Goal: Task Accomplishment & Management: Manage account settings

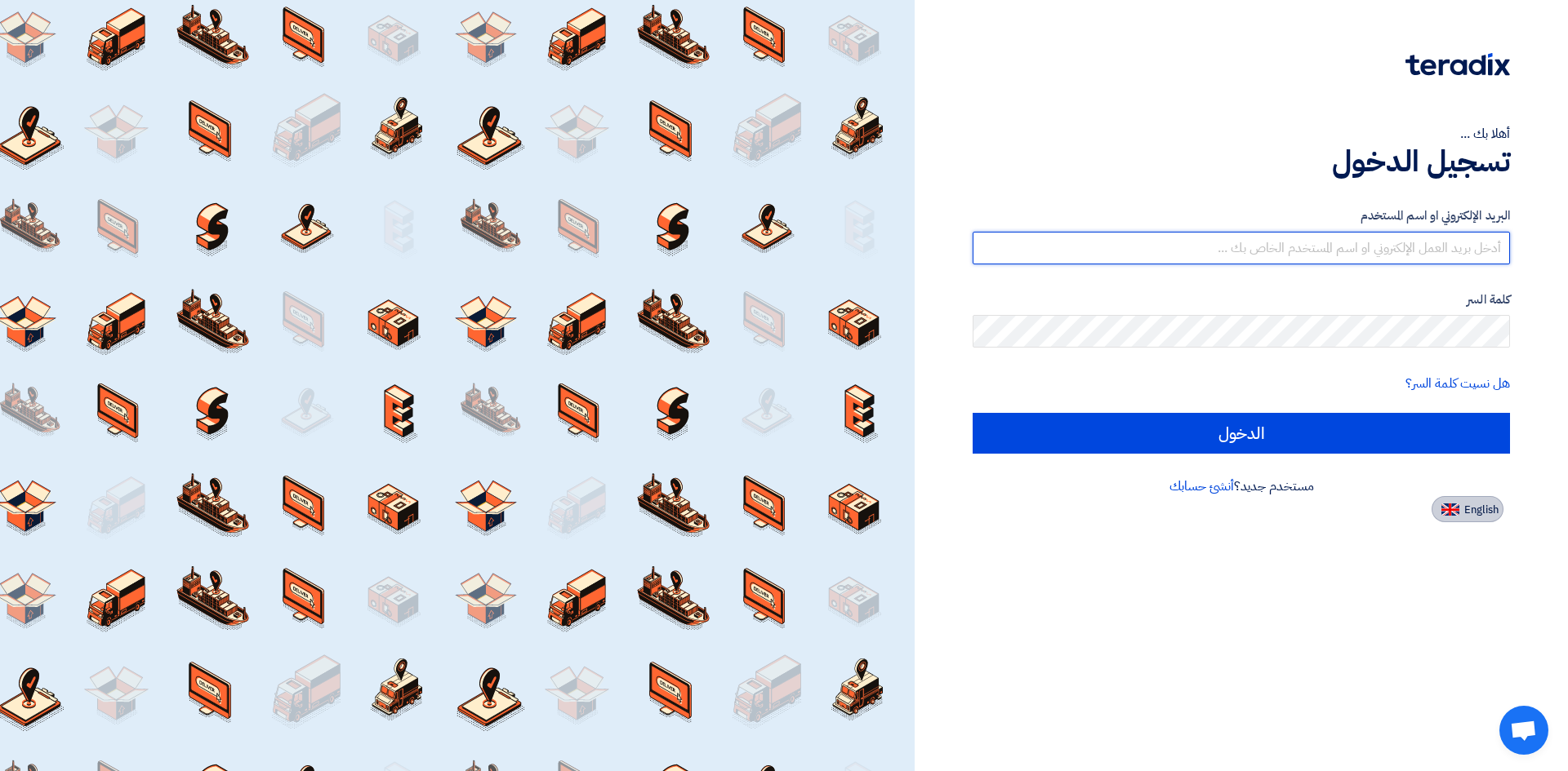
type input "[EMAIL_ADDRESS][DOMAIN_NAME]"
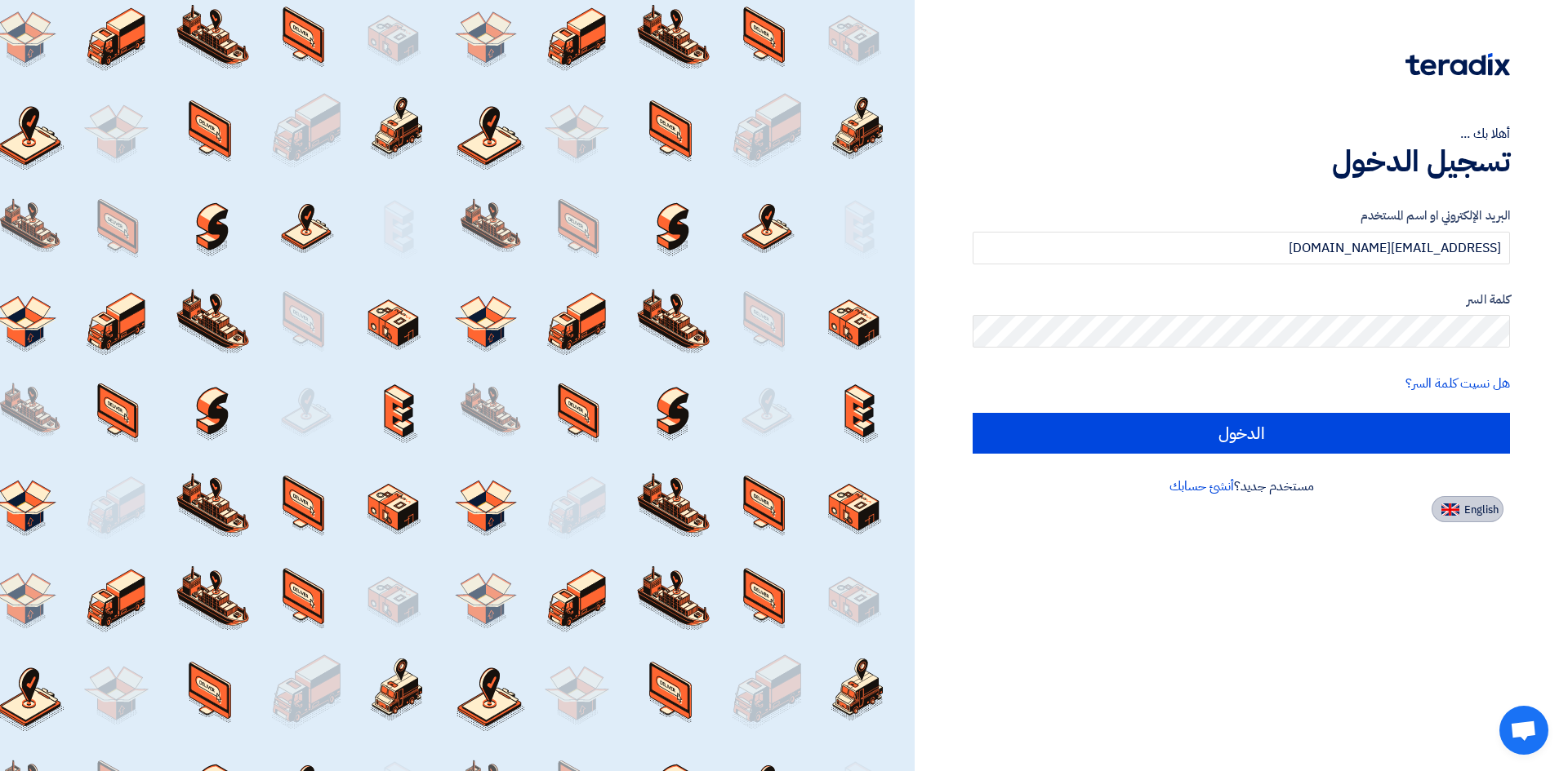
click at [1489, 520] on button "English" at bounding box center [1467, 509] width 72 height 26
type input "Sign in"
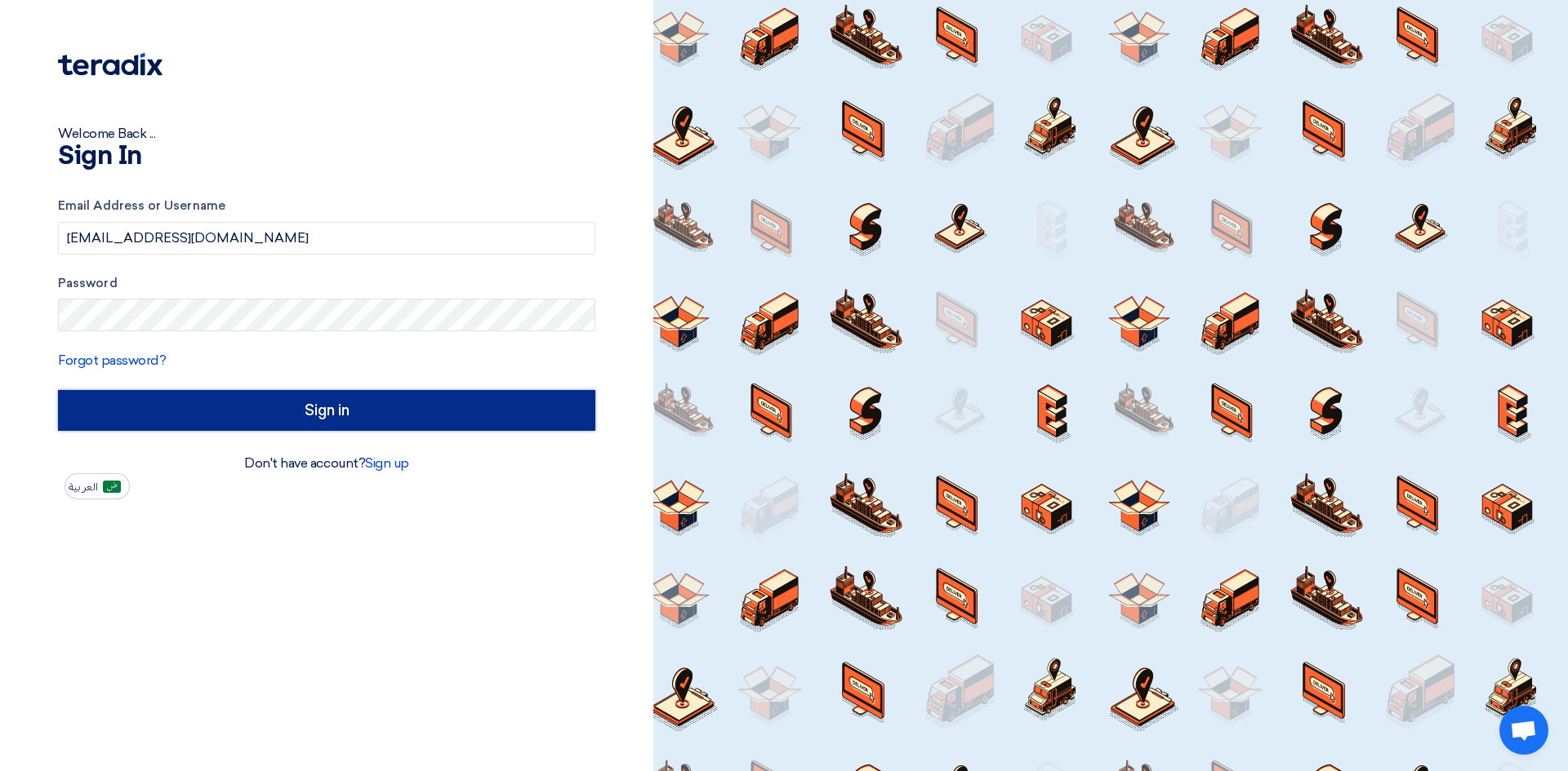
click at [318, 423] on input "Sign in" at bounding box center [326, 411] width 537 height 41
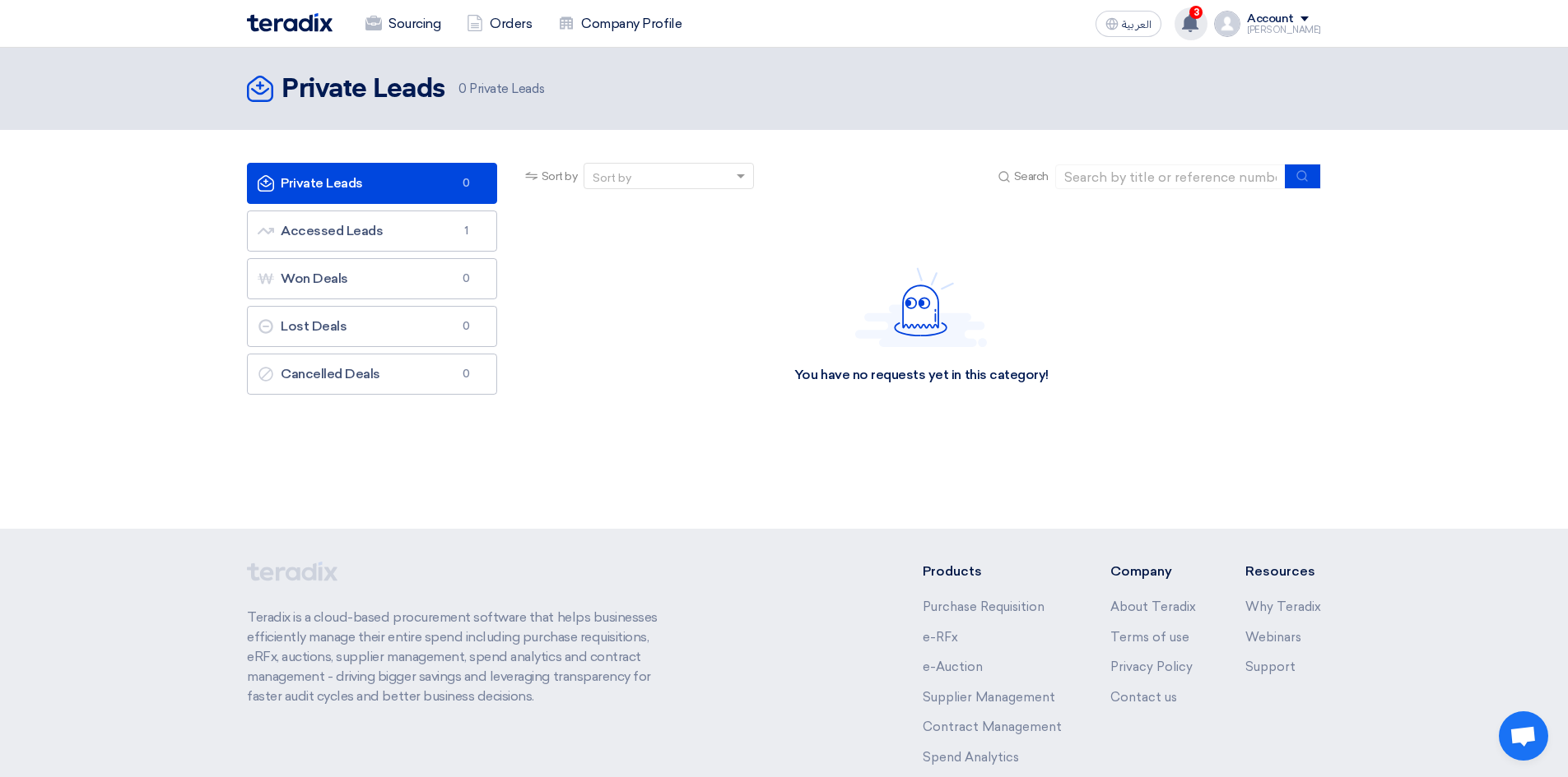
click at [1207, 24] on div "3 A request has been edited! - "LPG System: Planned Preventive Maintenance & Re…" at bounding box center [1190, 24] width 33 height 33
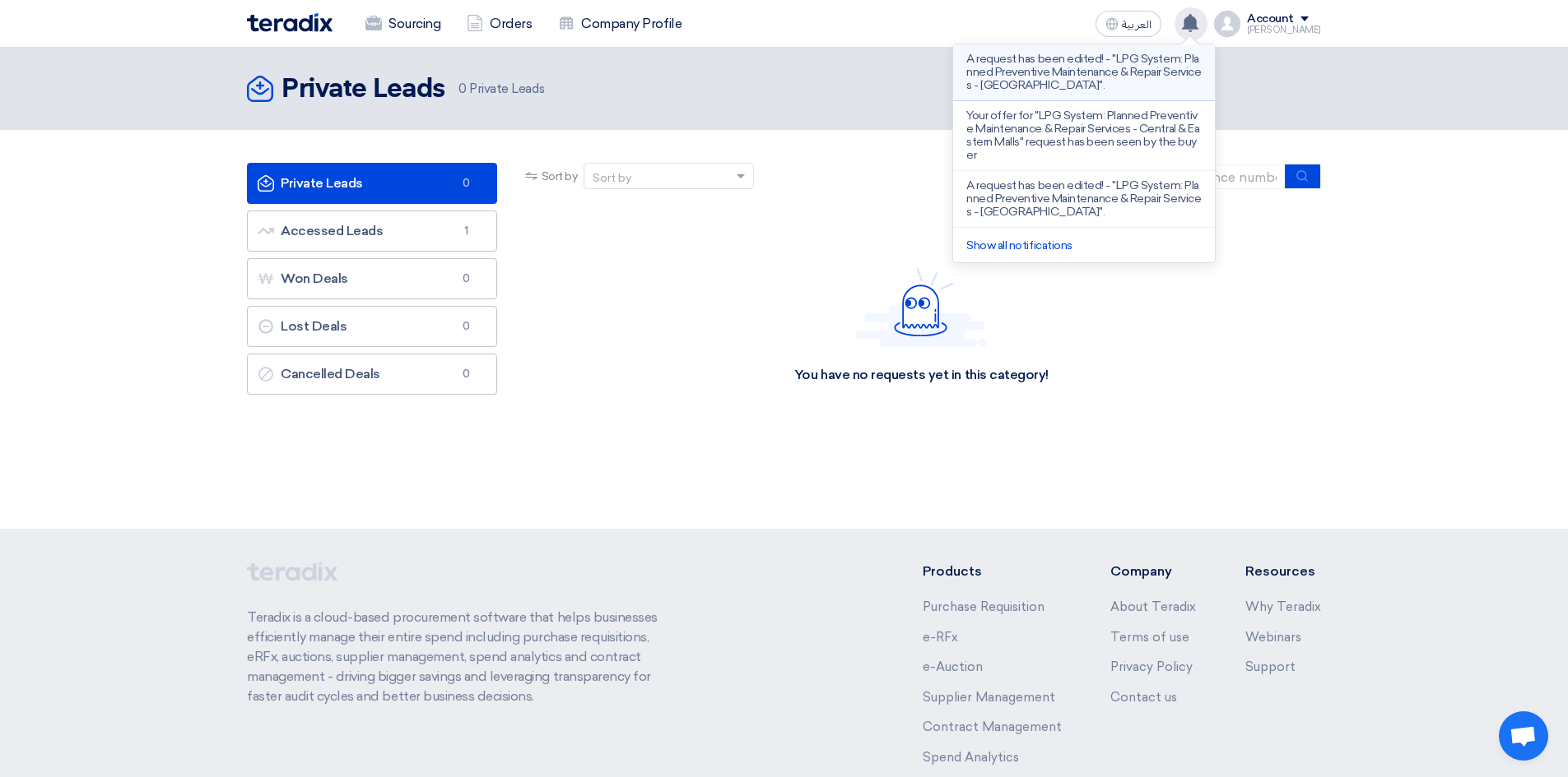
click at [1087, 83] on p "A request has been edited! - "LPG System: Planned Preventive Maintenance & Repa…" at bounding box center [1084, 72] width 236 height 40
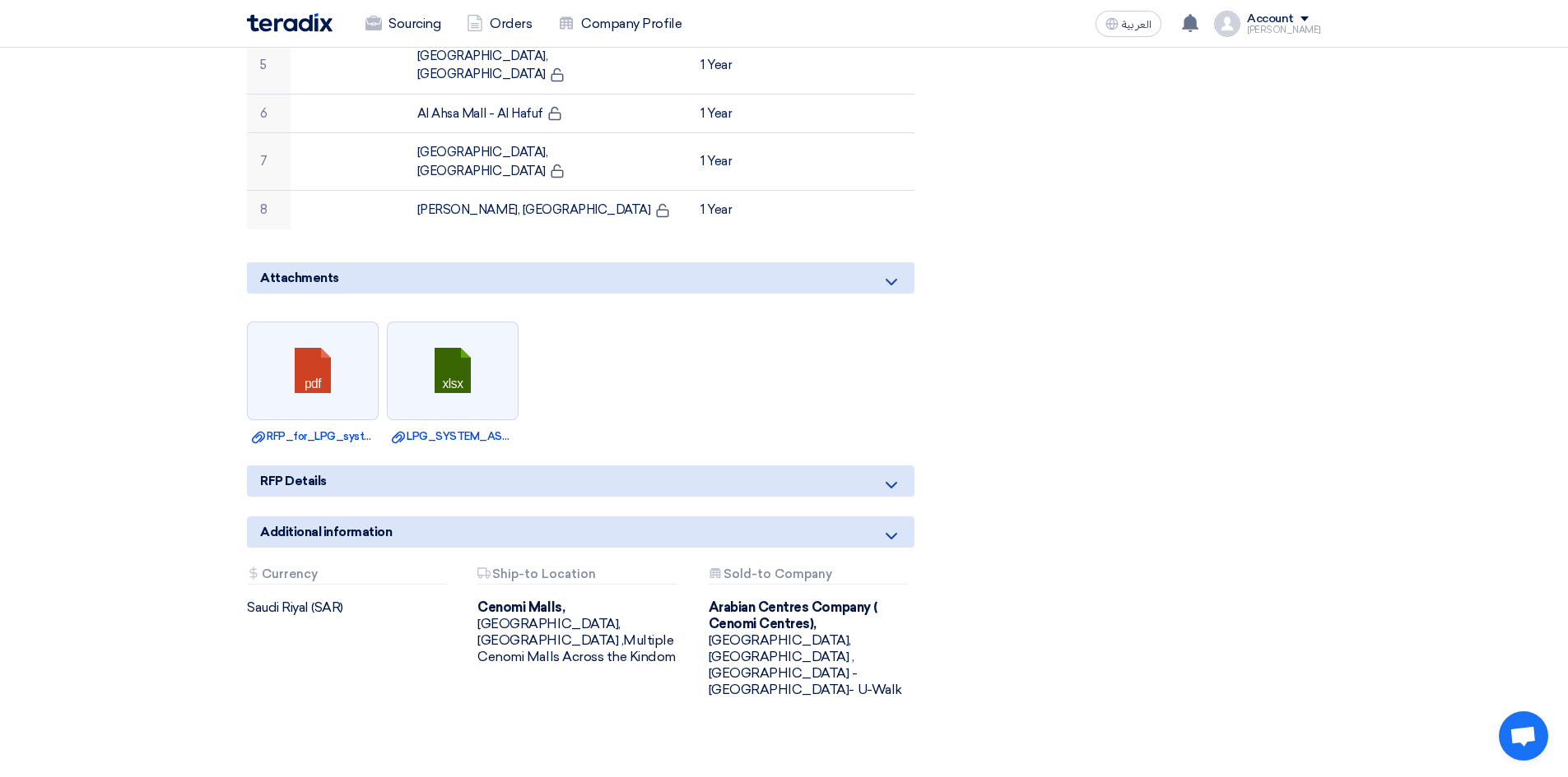
scroll to position [823, 0]
click at [313, 321] on link at bounding box center [313, 370] width 132 height 99
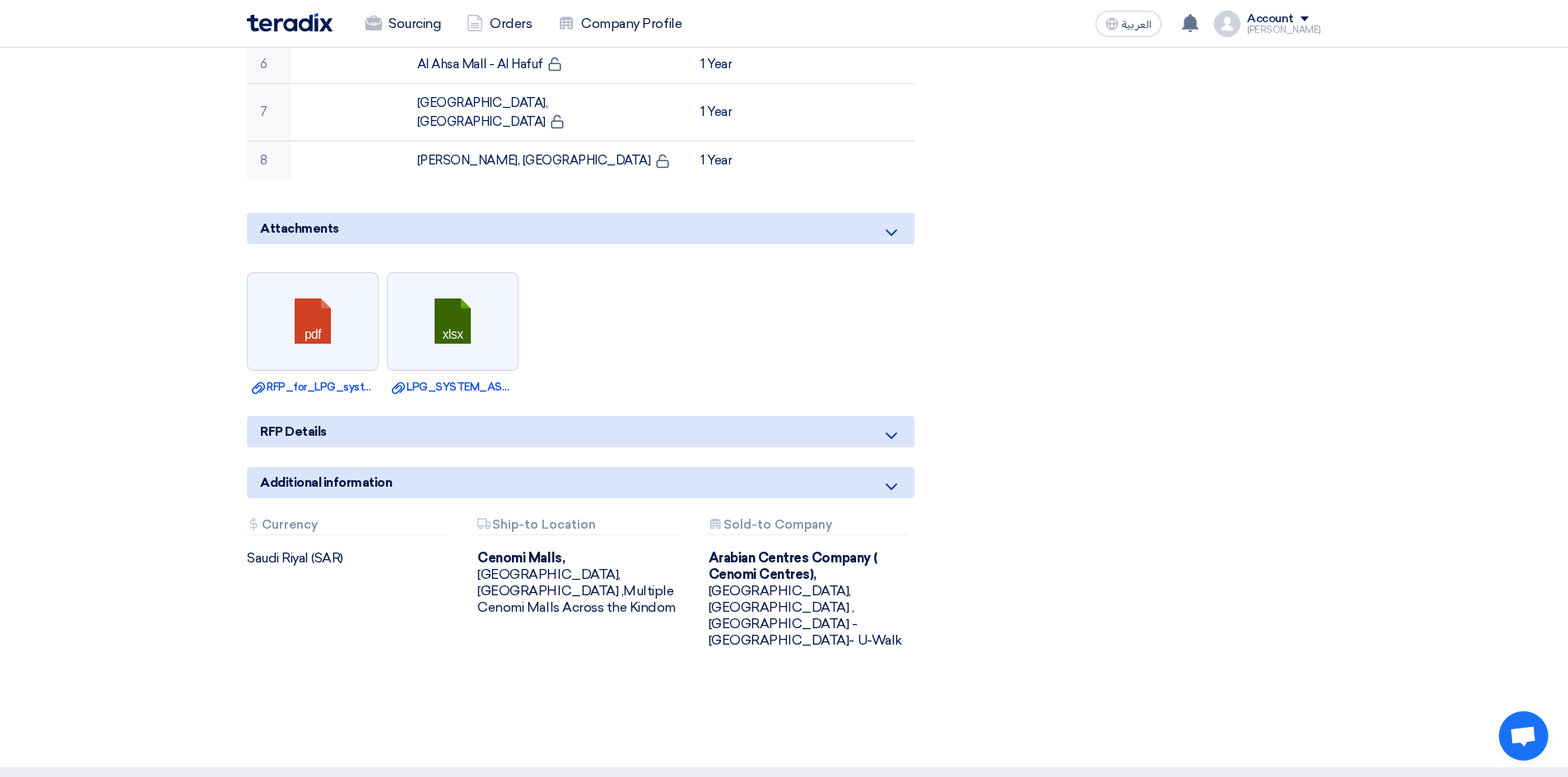
scroll to position [905, 0]
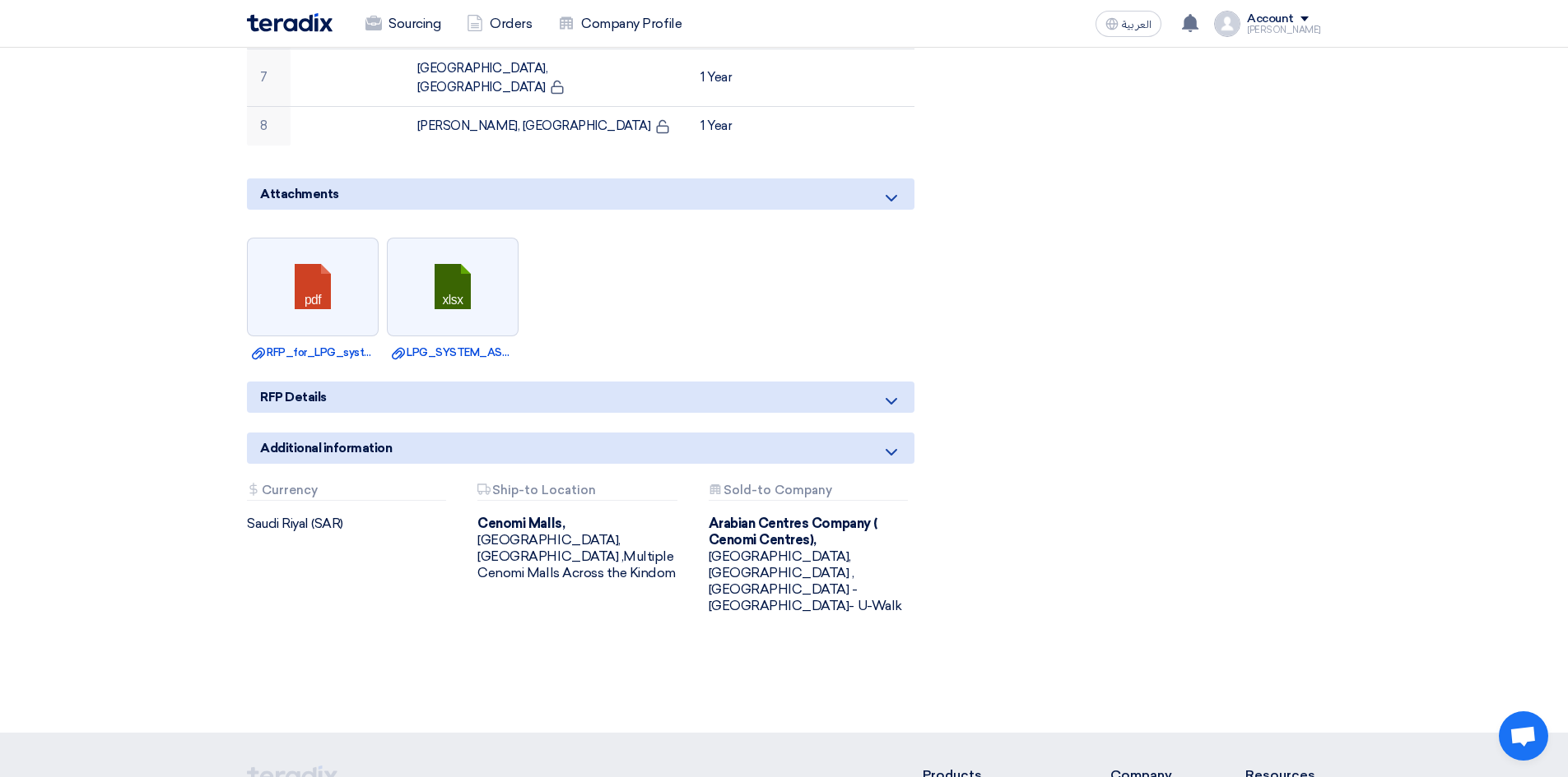
click at [893, 392] on icon at bounding box center [890, 401] width 19 height 19
click at [898, 443] on icon at bounding box center [890, 452] width 19 height 19
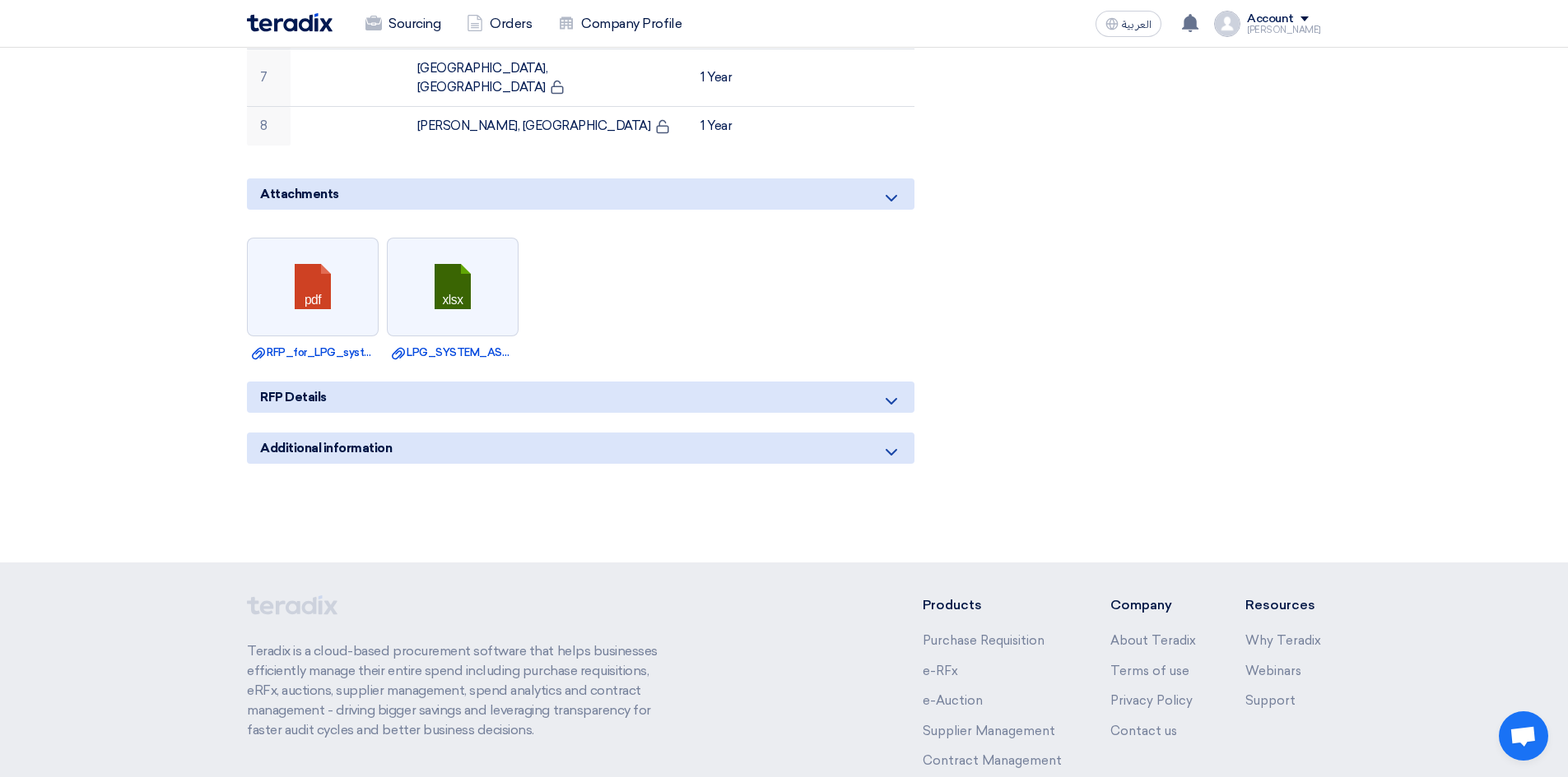
click at [898, 443] on icon at bounding box center [890, 452] width 19 height 19
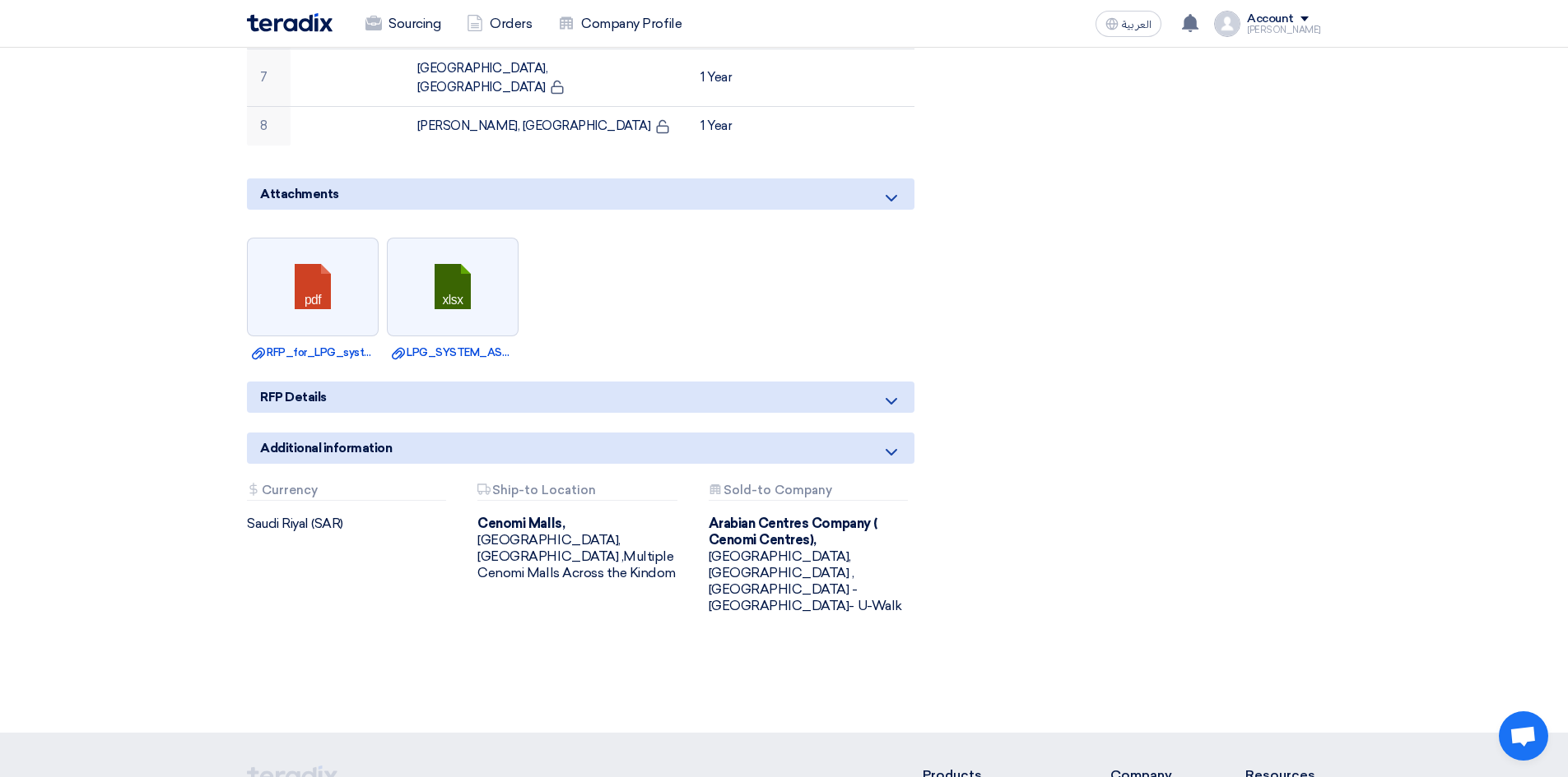
click at [894, 392] on icon at bounding box center [890, 401] width 19 height 19
click at [893, 392] on icon at bounding box center [890, 401] width 19 height 19
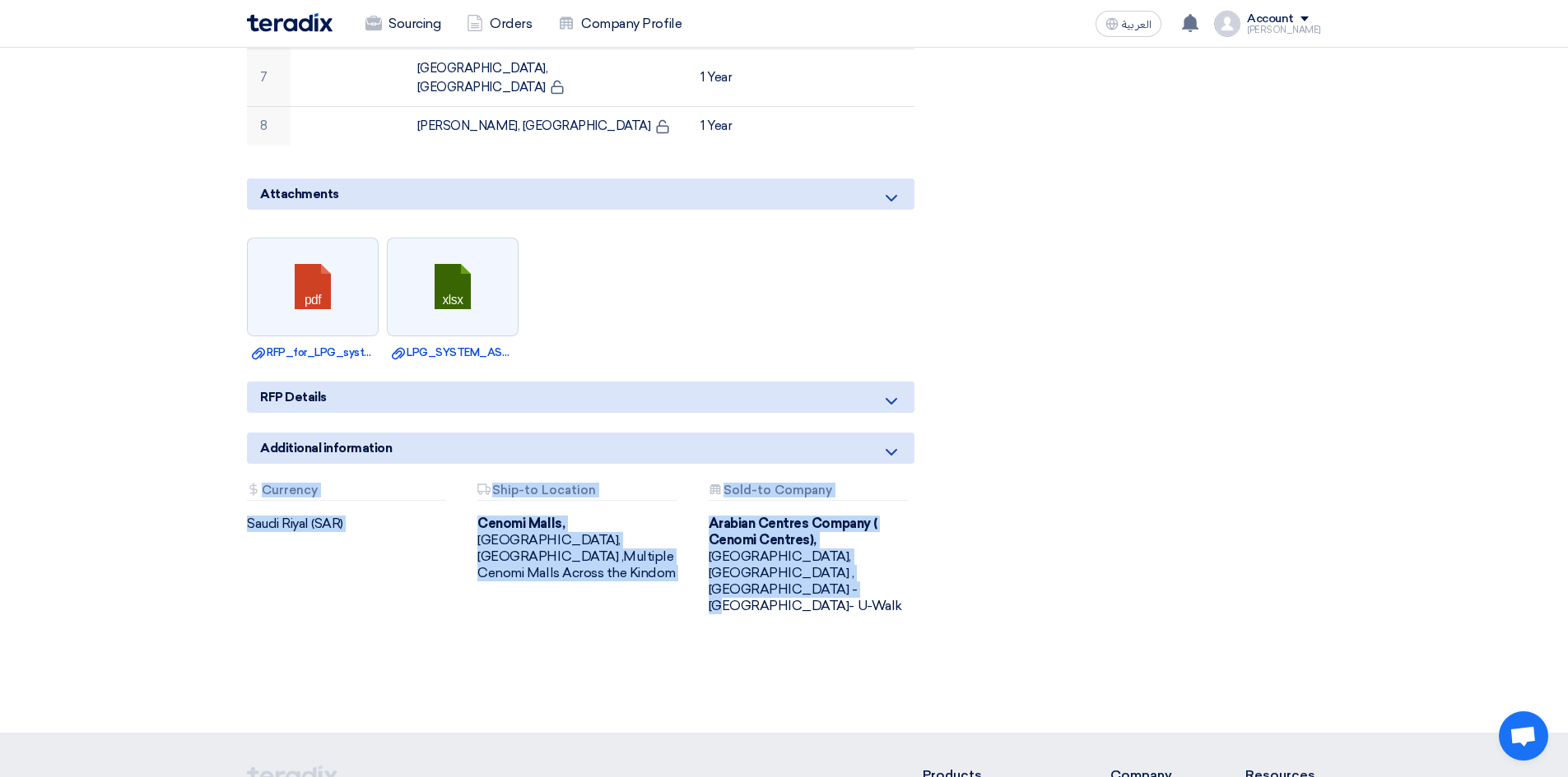
drag, startPoint x: 248, startPoint y: 397, endPoint x: 868, endPoint y: 491, distance: 627.1
click at [868, 491] on div "Attachments Currency [GEOGRAPHIC_DATA] (SAR) Attachments Ship-to Location Cenom…" at bounding box center [580, 562] width 692 height 157
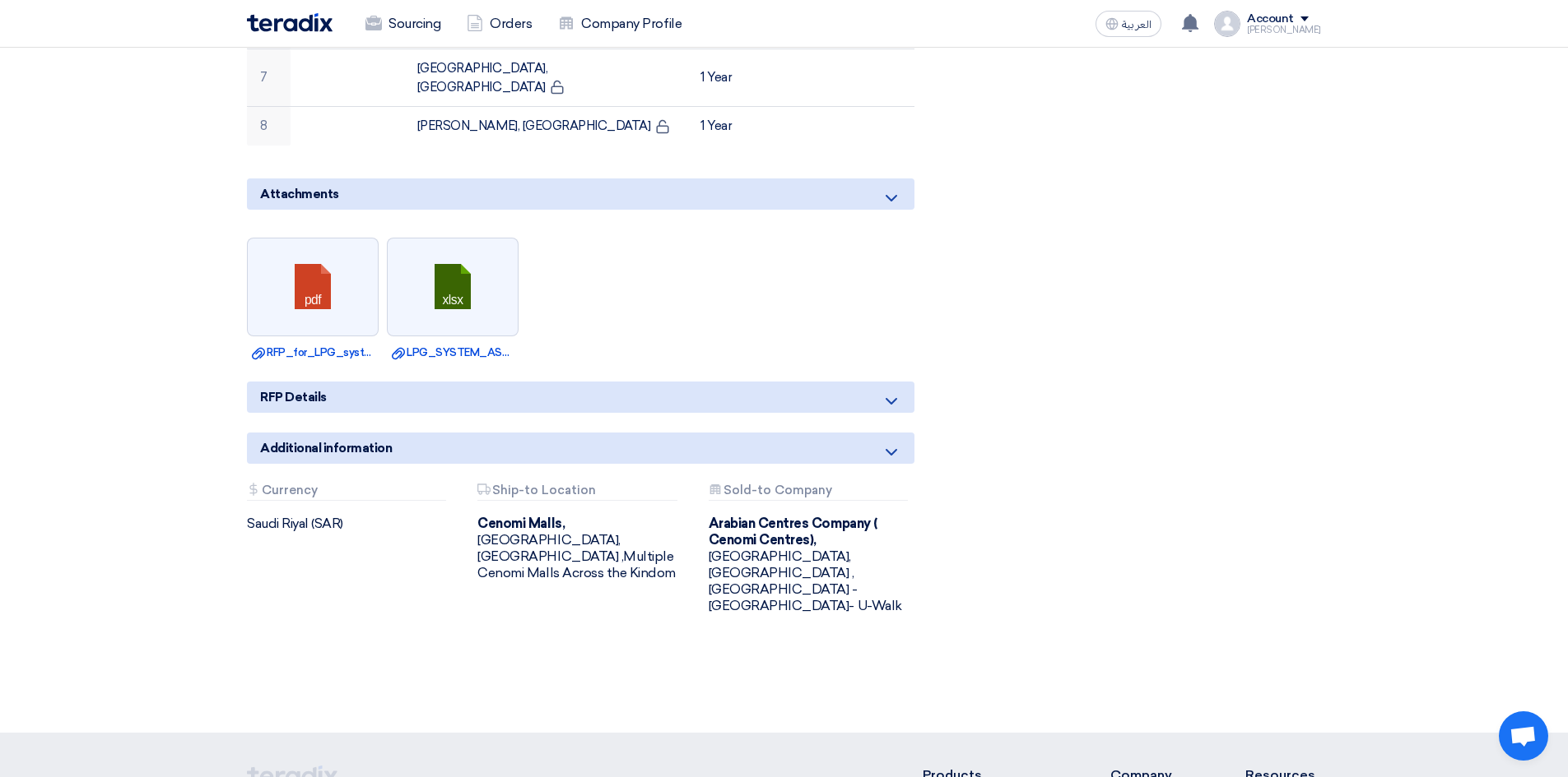
click at [979, 512] on div "RFx Timeline RFx Deadline Passed at [DATE] 4:00 PM Questions Wall No questions …" at bounding box center [1149, 19] width 366 height 1272
click at [896, 392] on icon at bounding box center [890, 401] width 19 height 19
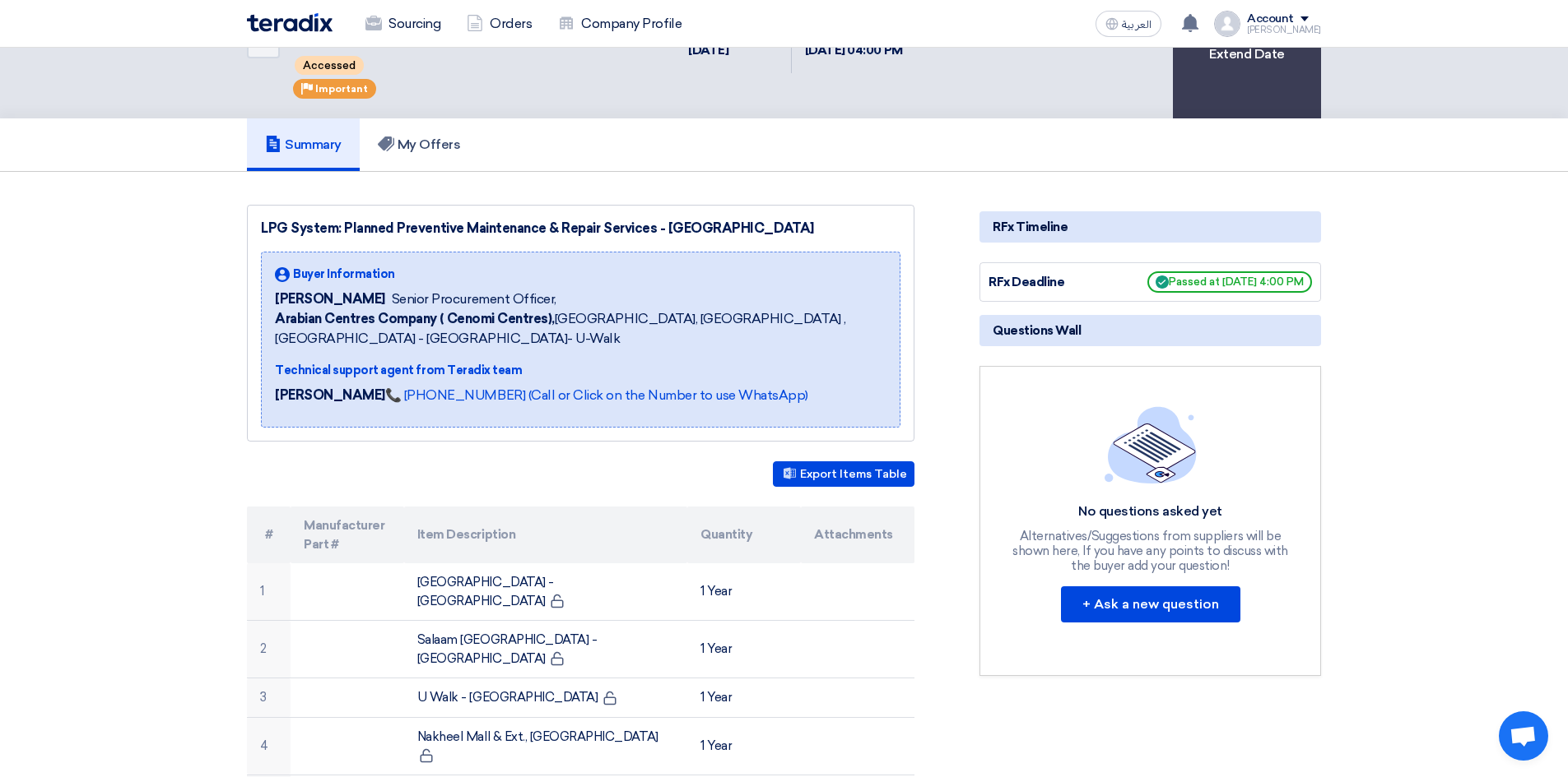
scroll to position [0, 0]
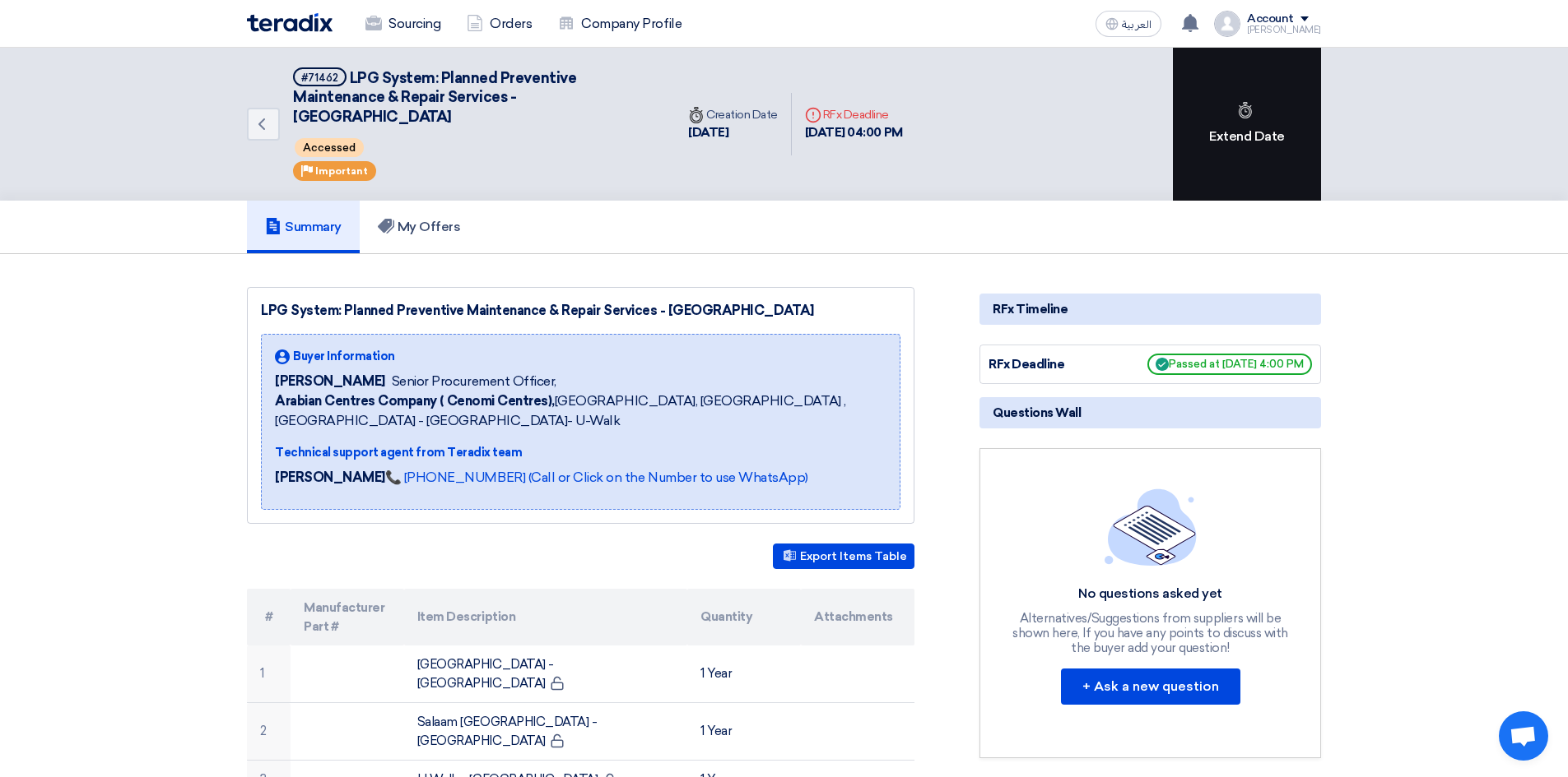
click at [1227, 155] on div "Extend Date" at bounding box center [1246, 123] width 148 height 153
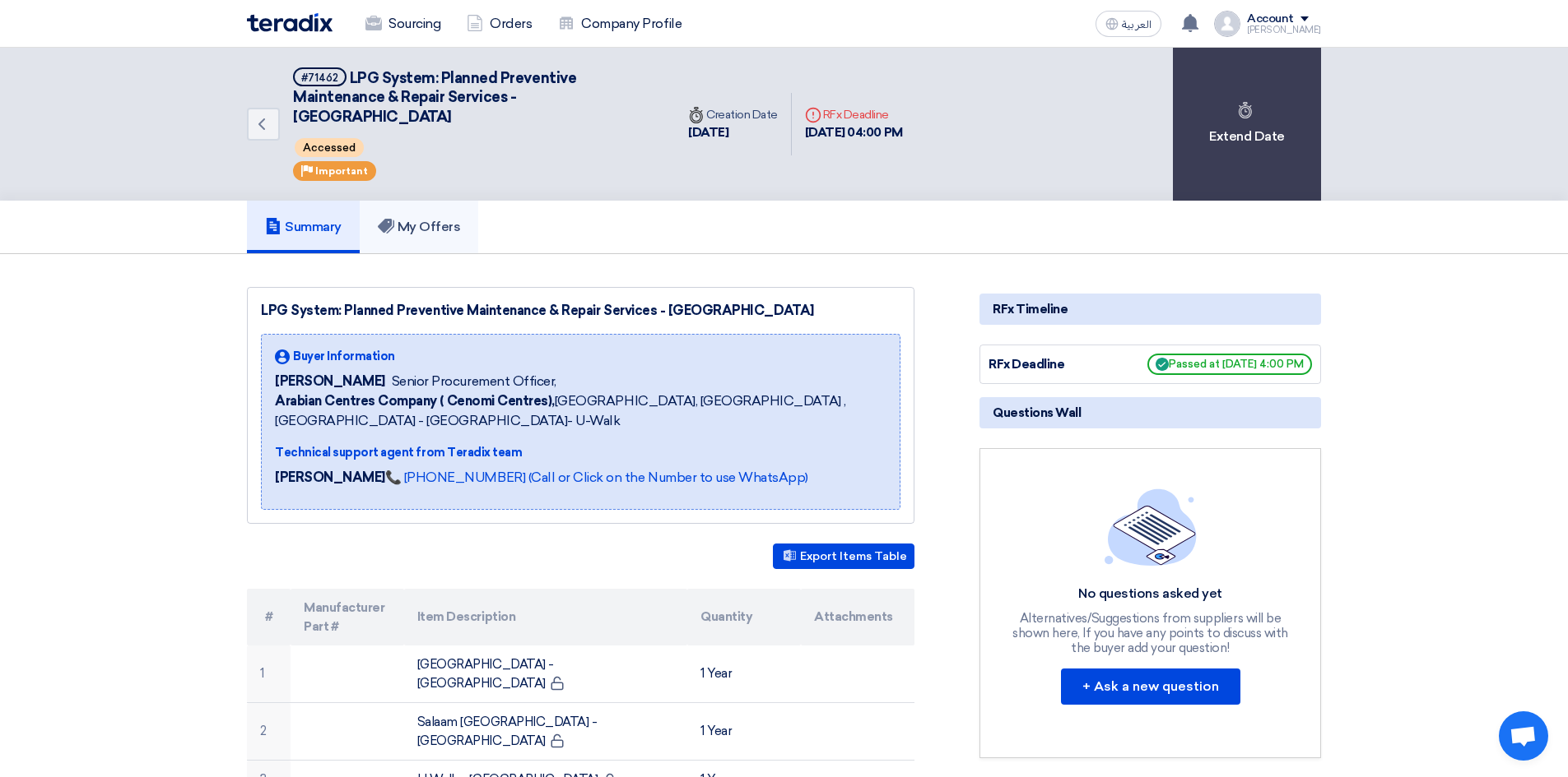
click at [410, 232] on h5 "My Offers" at bounding box center [419, 226] width 83 height 16
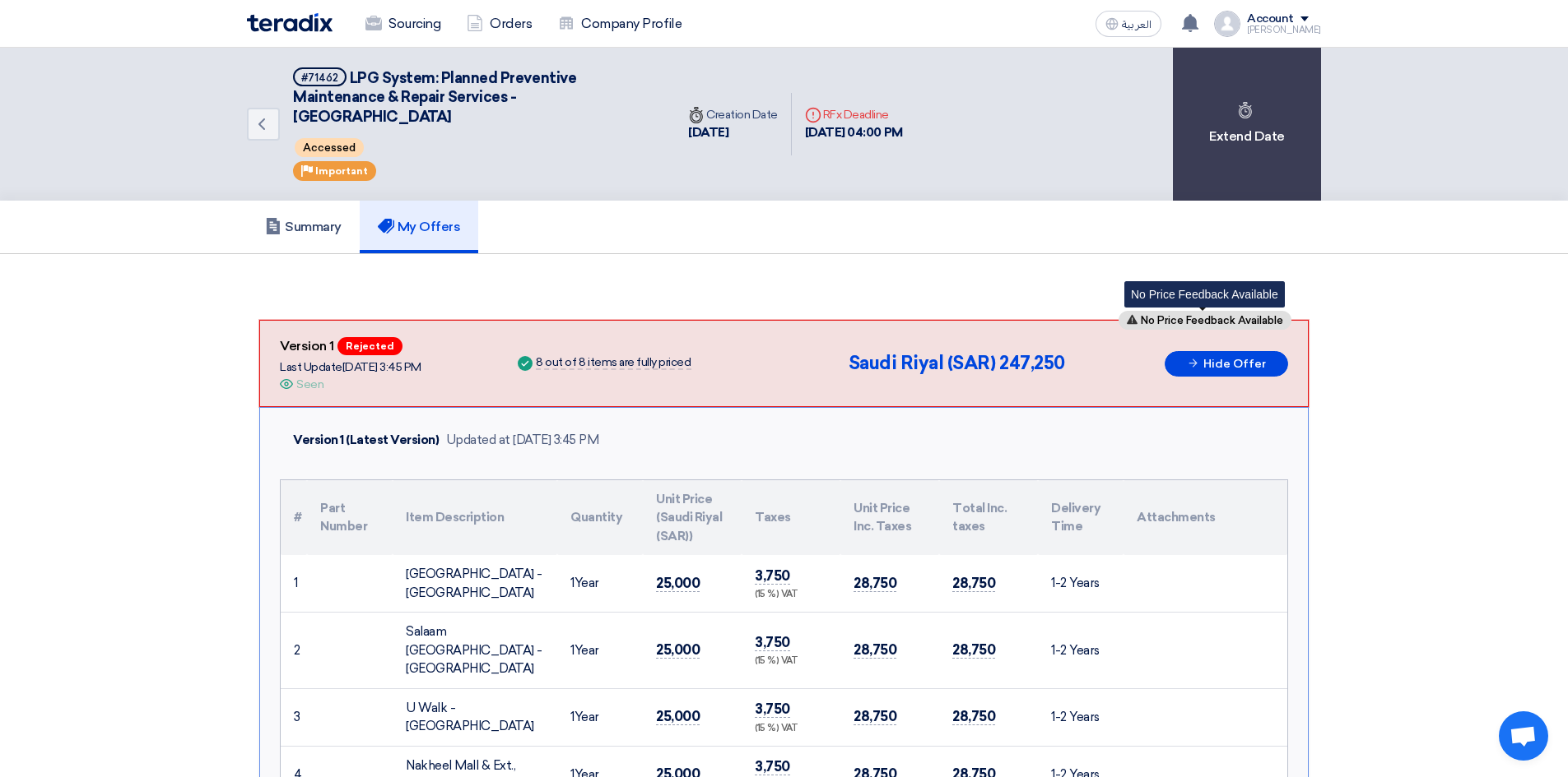
click at [1172, 323] on span "No Price Feedback Available" at bounding box center [1211, 320] width 143 height 11
click at [291, 387] on use at bounding box center [286, 384] width 14 height 10
click at [287, 386] on use at bounding box center [286, 384] width 14 height 10
click at [310, 209] on link "Summary" at bounding box center [302, 227] width 112 height 52
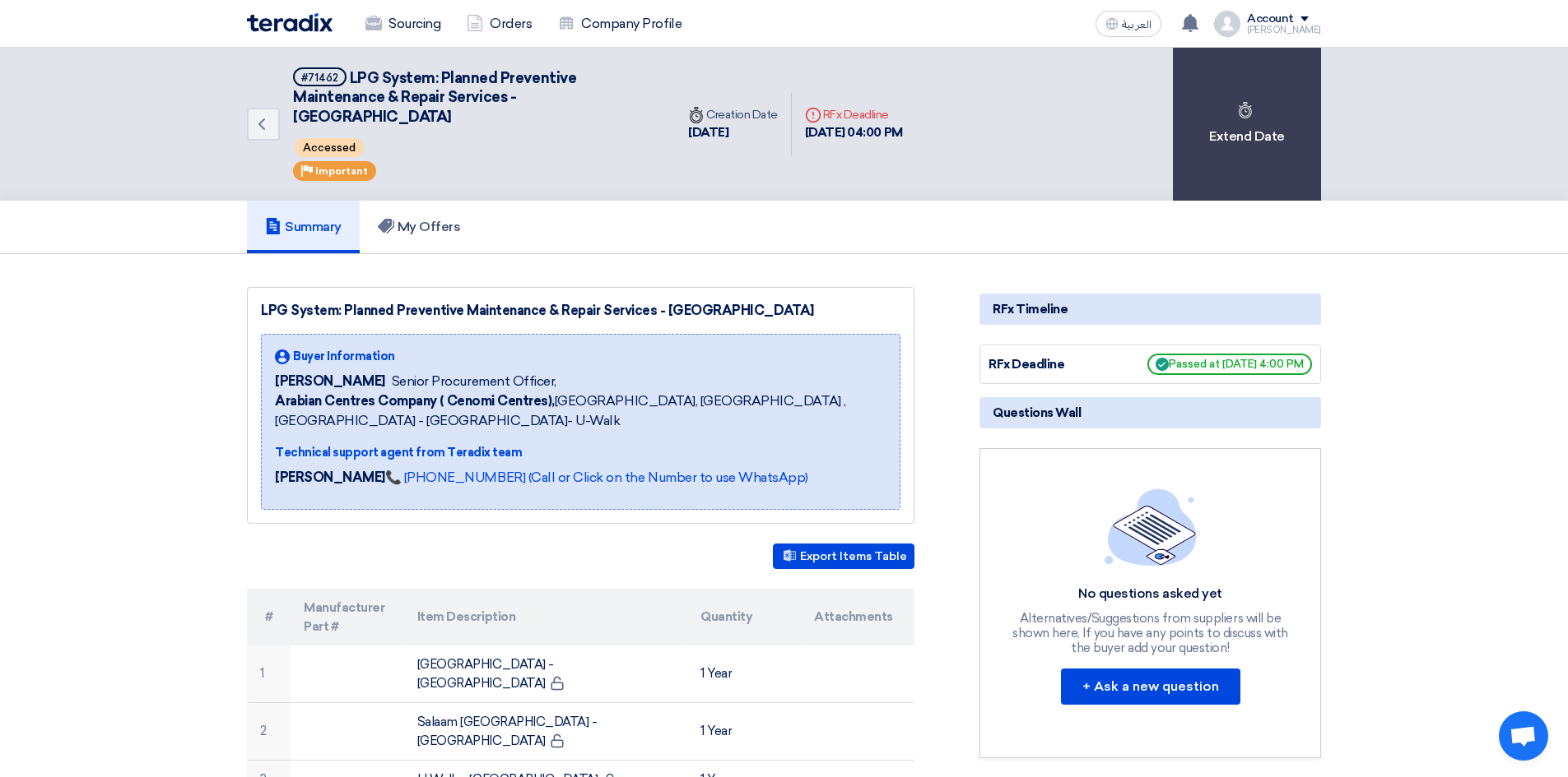
click at [876, 121] on div "Deadline RFx Deadline" at bounding box center [854, 115] width 98 height 17
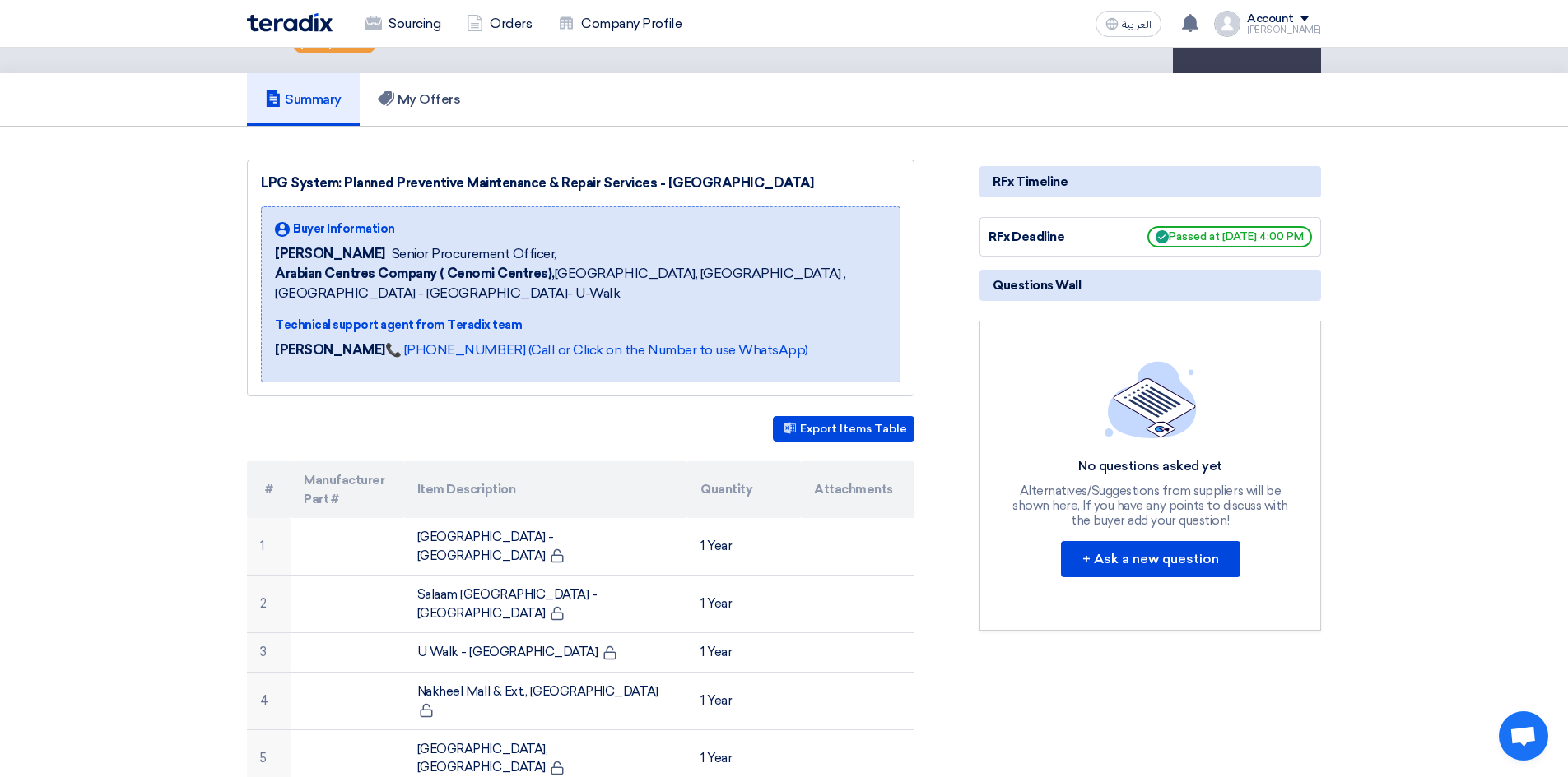
scroll to position [120, 0]
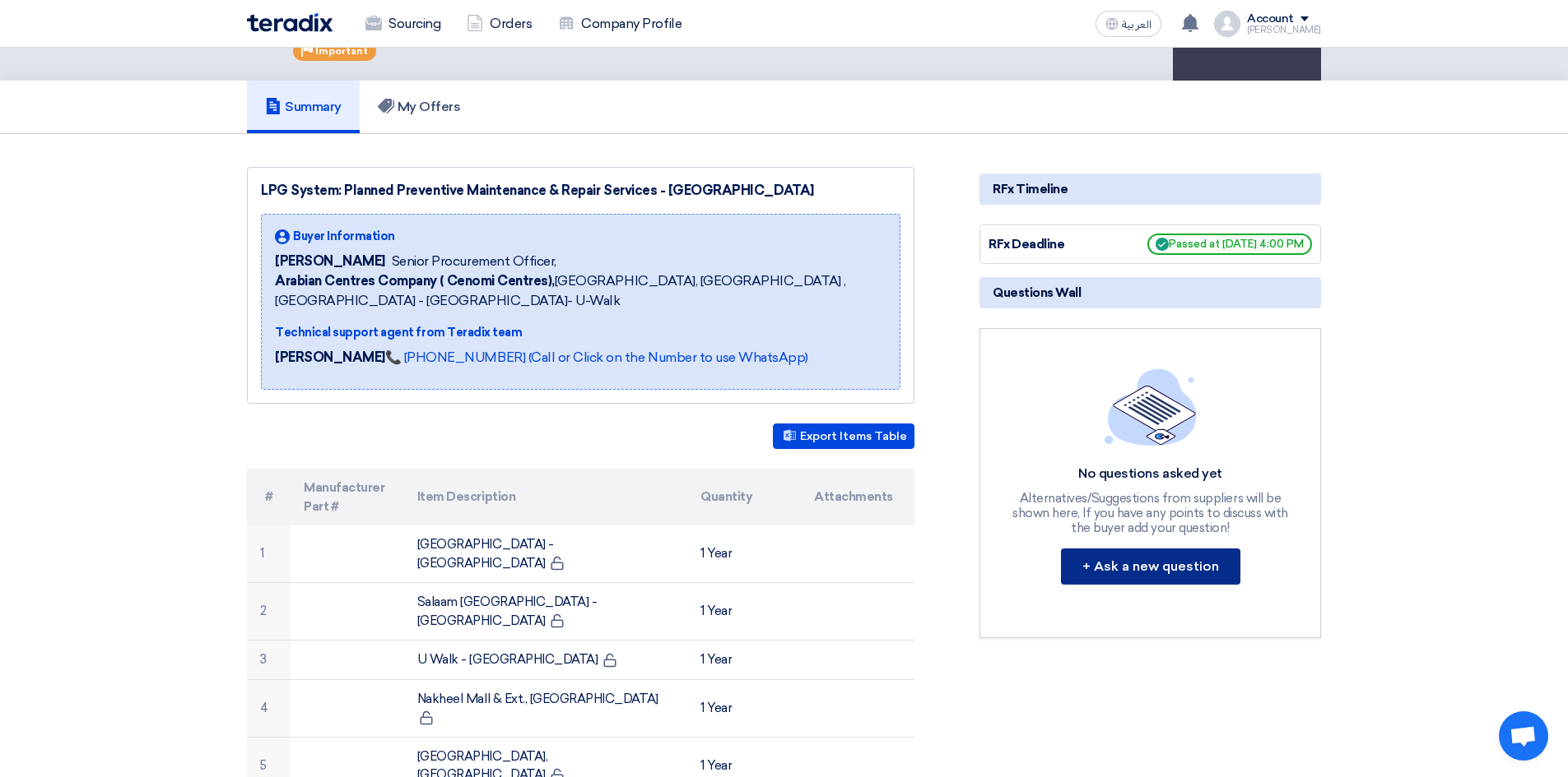
click at [1103, 578] on button "+ Ask a new question" at bounding box center [1151, 567] width 179 height 36
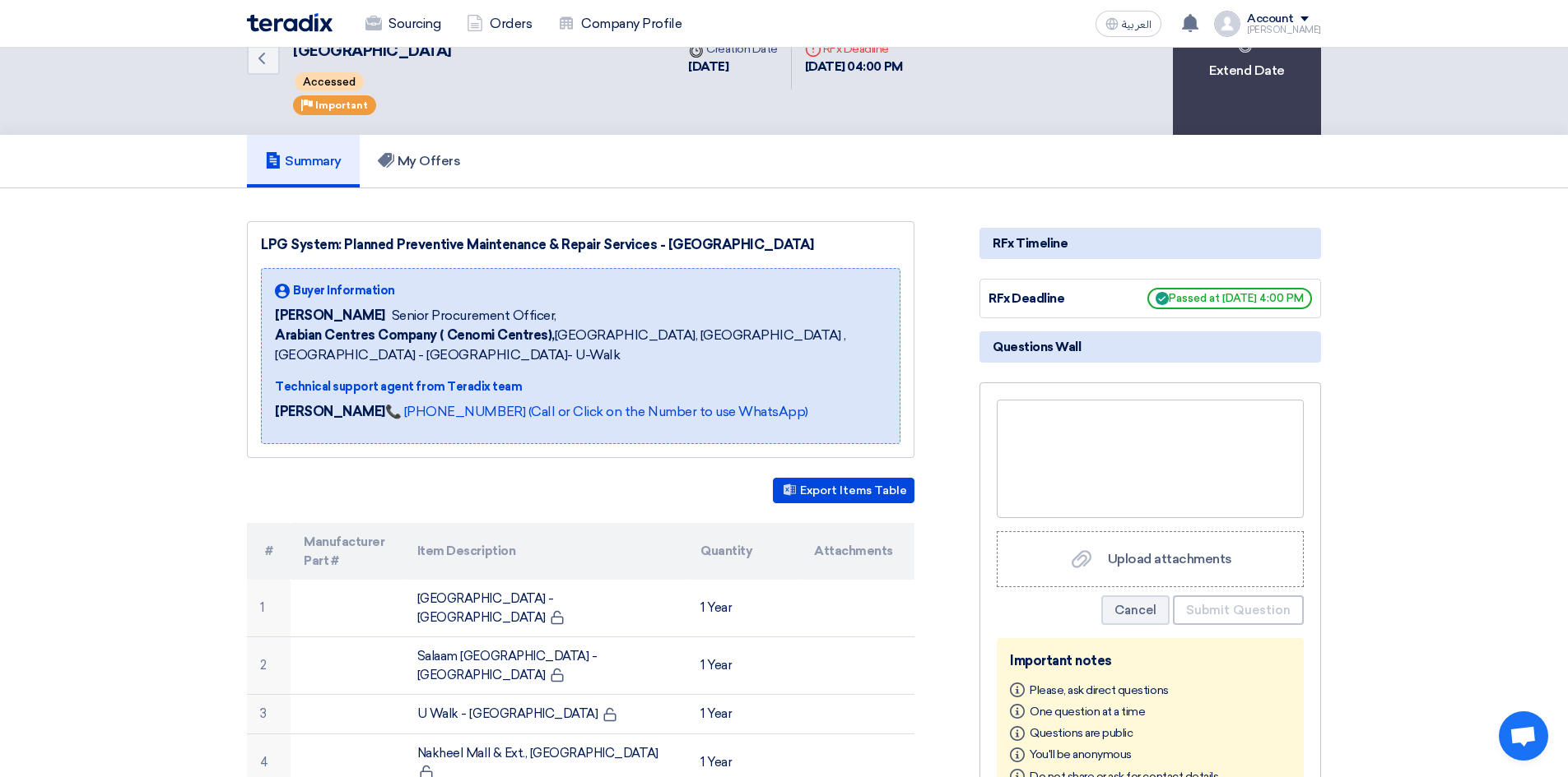
scroll to position [0, 0]
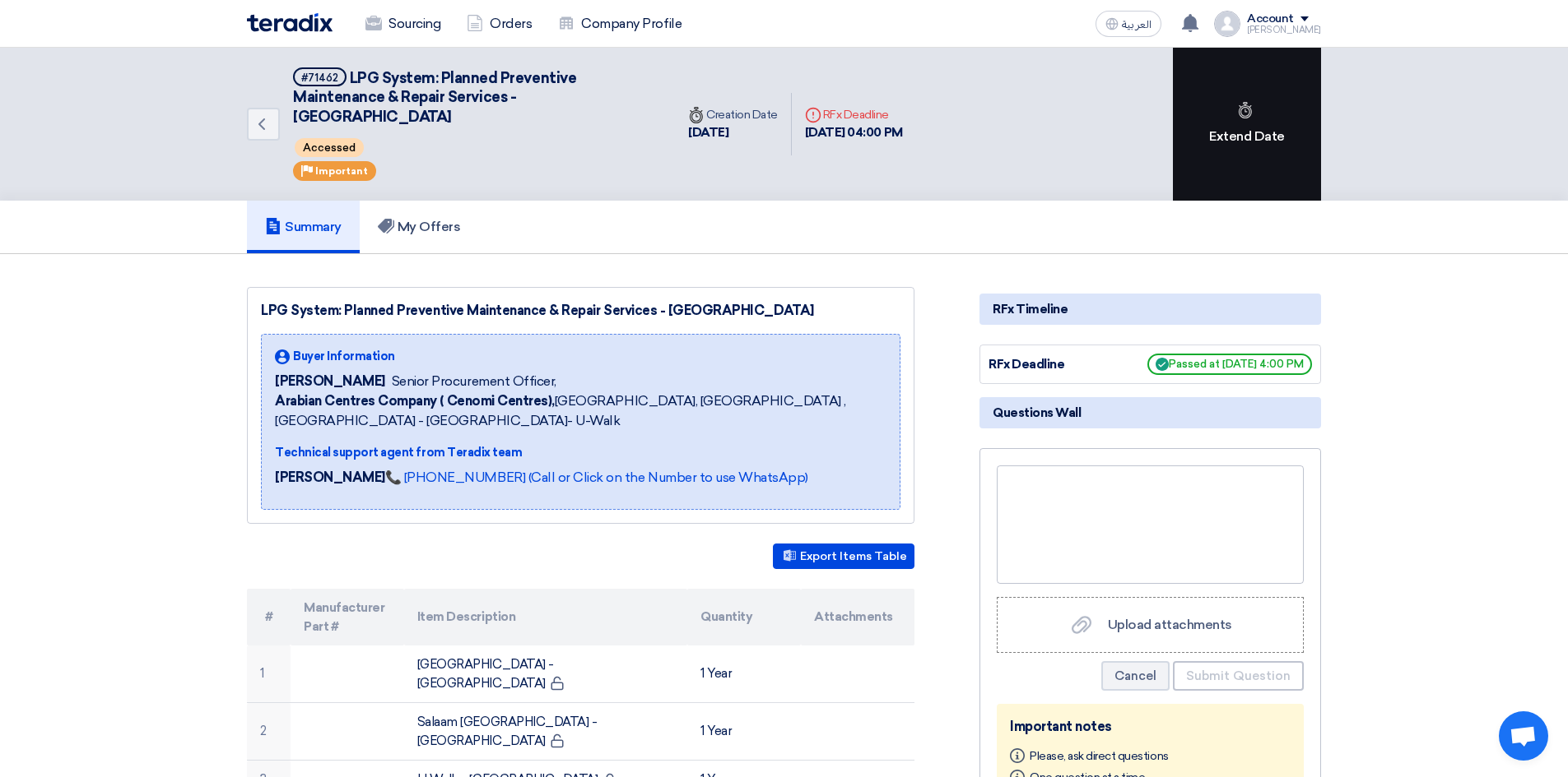
click at [1239, 87] on div "Extend Date" at bounding box center [1246, 123] width 148 height 153
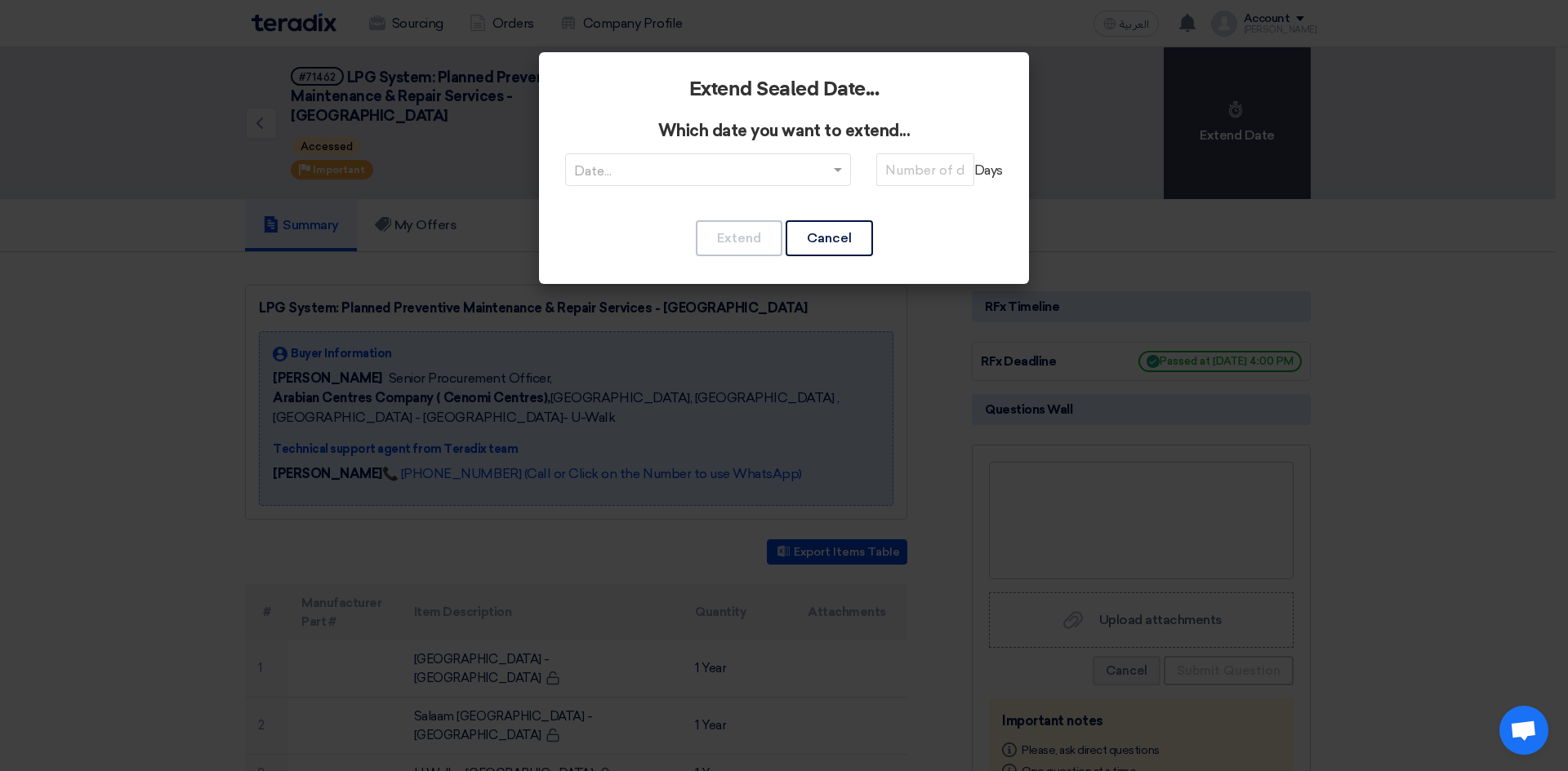
click at [835, 160] on span at bounding box center [840, 169] width 20 height 19
click at [764, 207] on span "RFQDeadline: [DATE]" at bounding box center [709, 202] width 132 height 16
click at [851, 167] on div "Date... × RFQDeadline: [DATE] × Days" at bounding box center [784, 179] width 438 height 52
click at [842, 168] on span at bounding box center [840, 169] width 20 height 19
click at [767, 198] on span "RFQDeadline: [DATE]" at bounding box center [709, 202] width 134 height 16
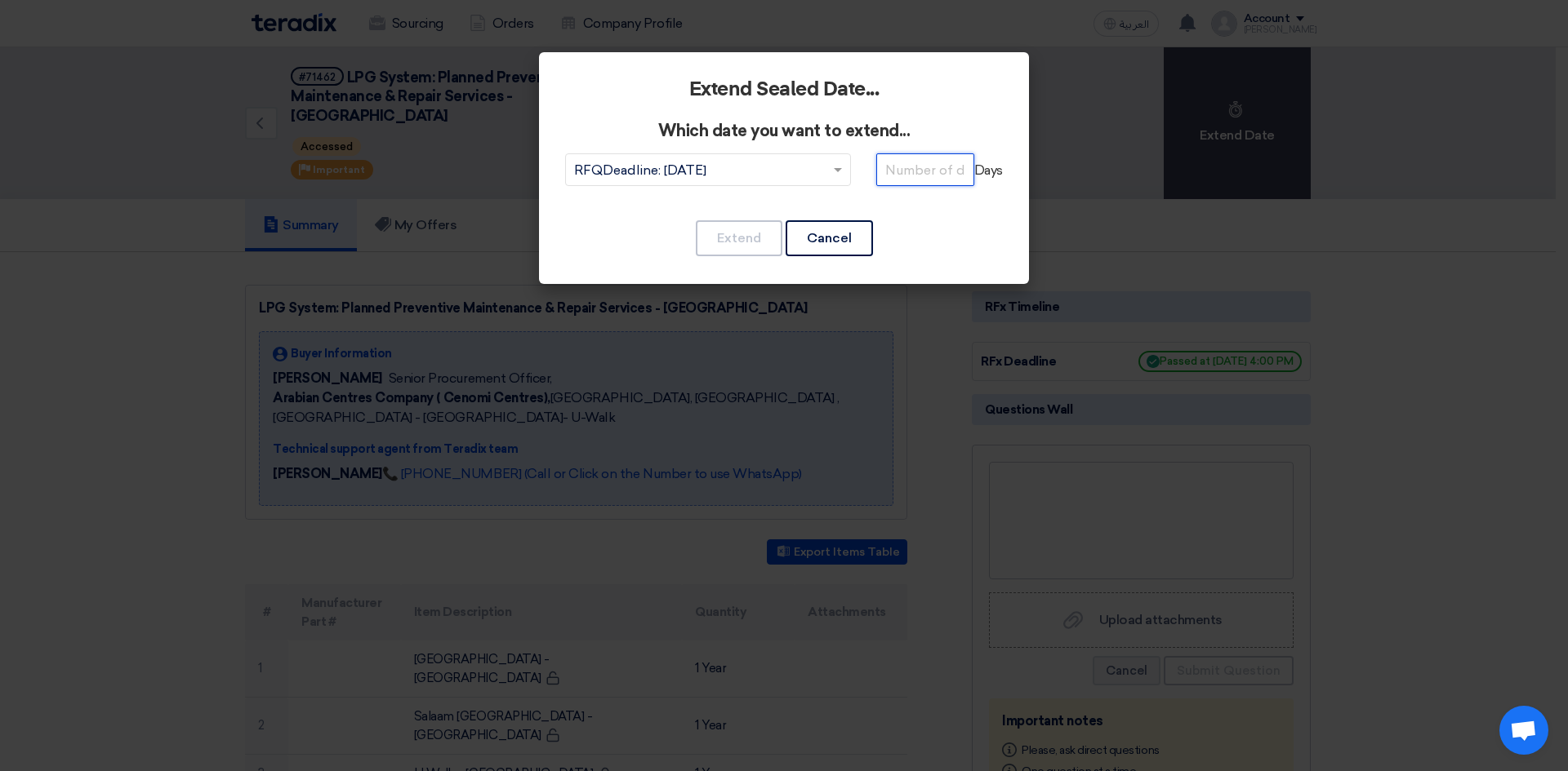
click at [911, 174] on input "number" at bounding box center [925, 169] width 98 height 33
type input "3"
click at [721, 241] on button "Extend" at bounding box center [739, 238] width 86 height 36
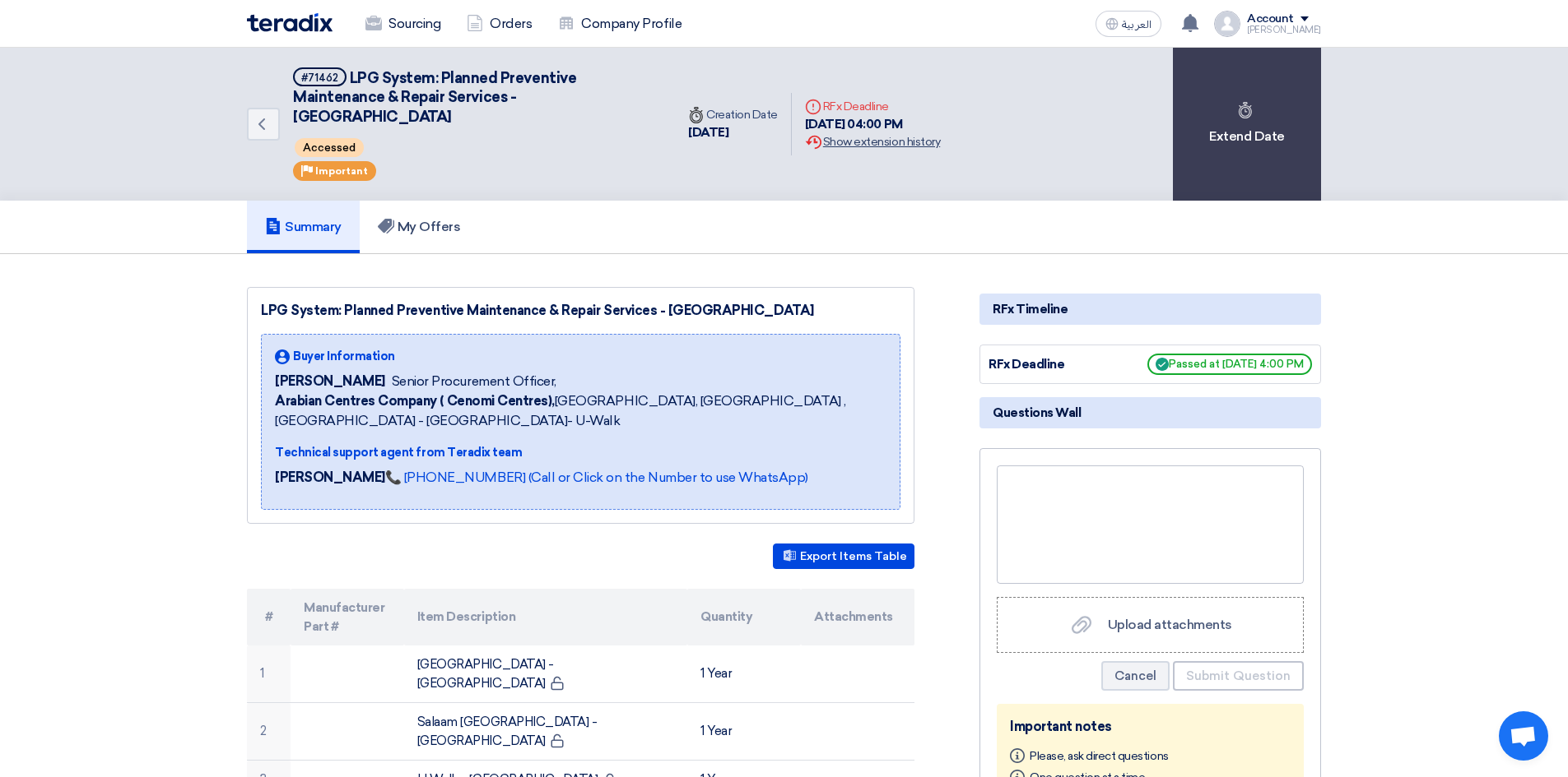
click at [858, 139] on div "Extension History Show extension history" at bounding box center [873, 142] width 135 height 17
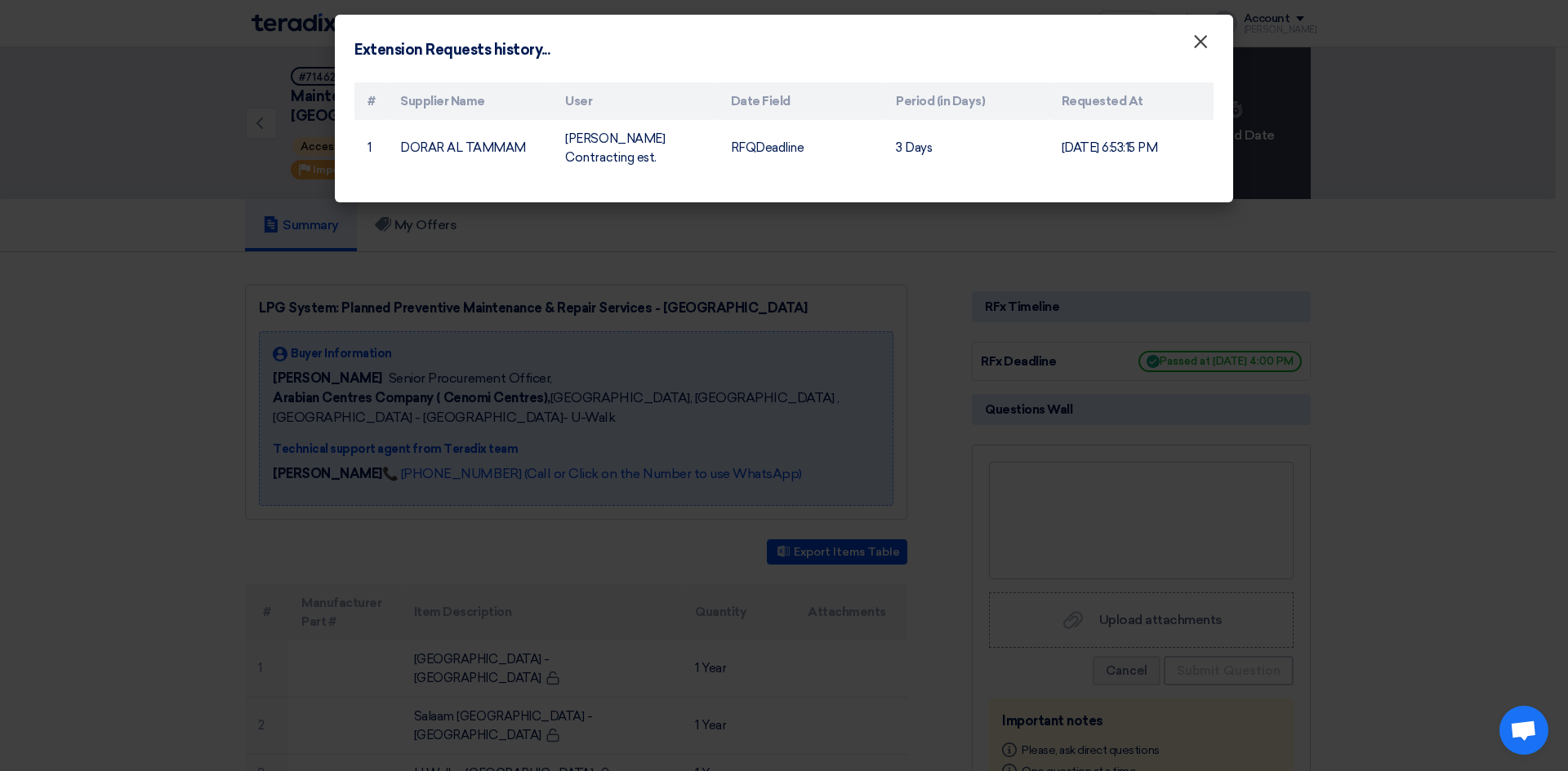
click at [1203, 41] on span "×" at bounding box center [1200, 45] width 16 height 33
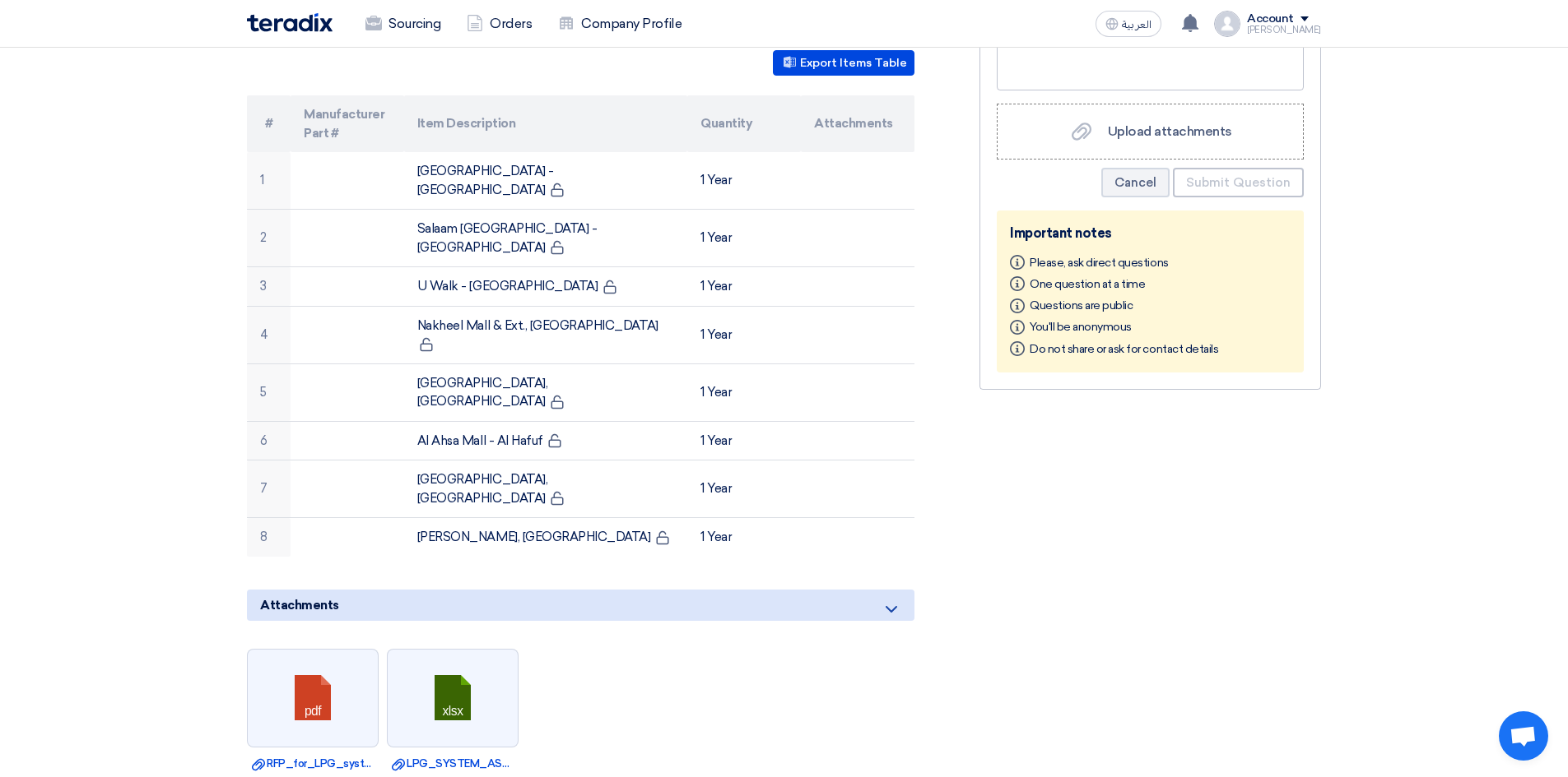
click at [998, 551] on div "RFx Timeline RFx Deadline Passed at [DATE] 4:00 PM Questions Wall Upload attach…" at bounding box center [1149, 430] width 366 height 1272
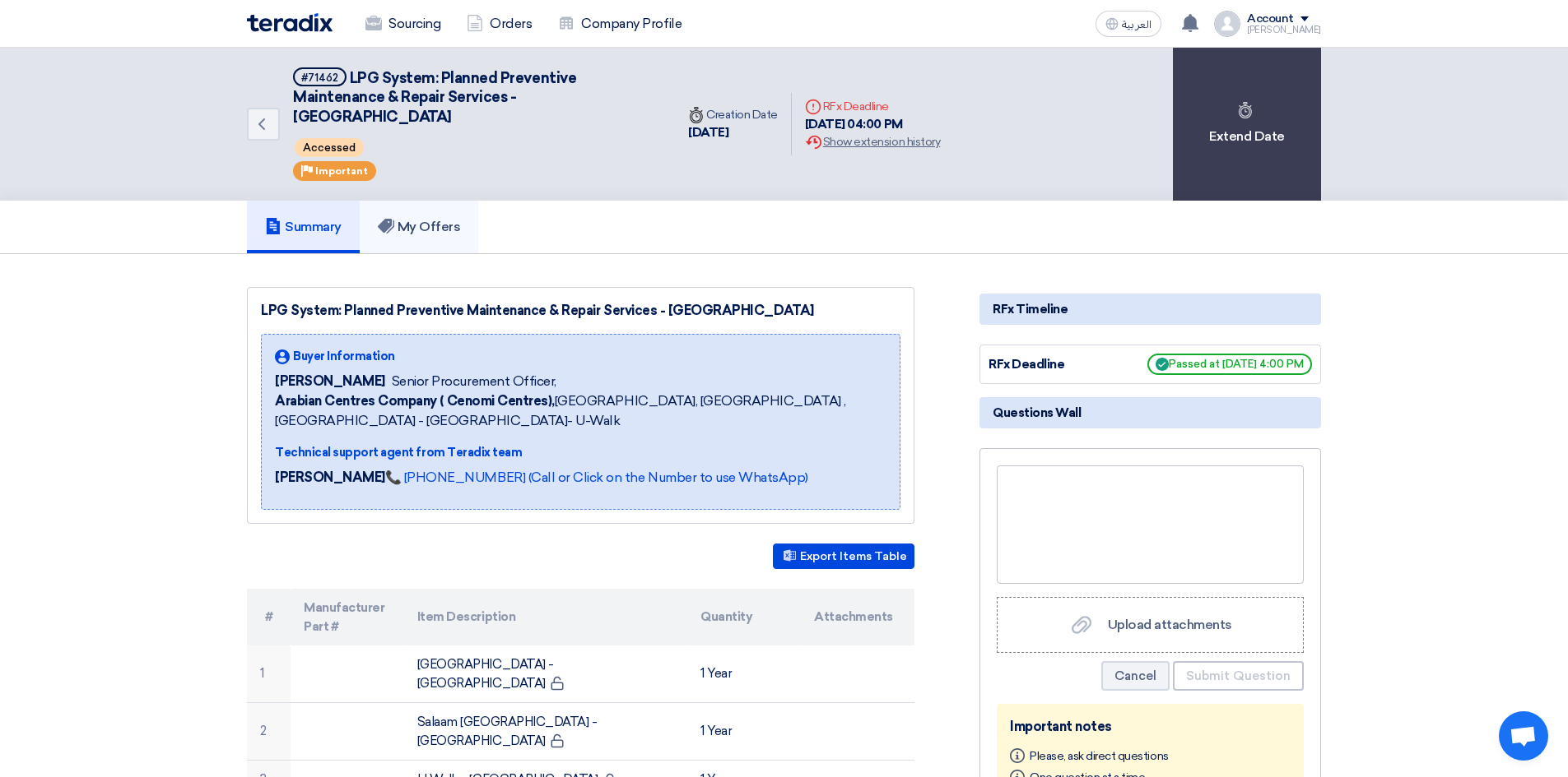
click at [406, 221] on h5 "My Offers" at bounding box center [419, 226] width 83 height 16
